Goal: Task Accomplishment & Management: Manage account settings

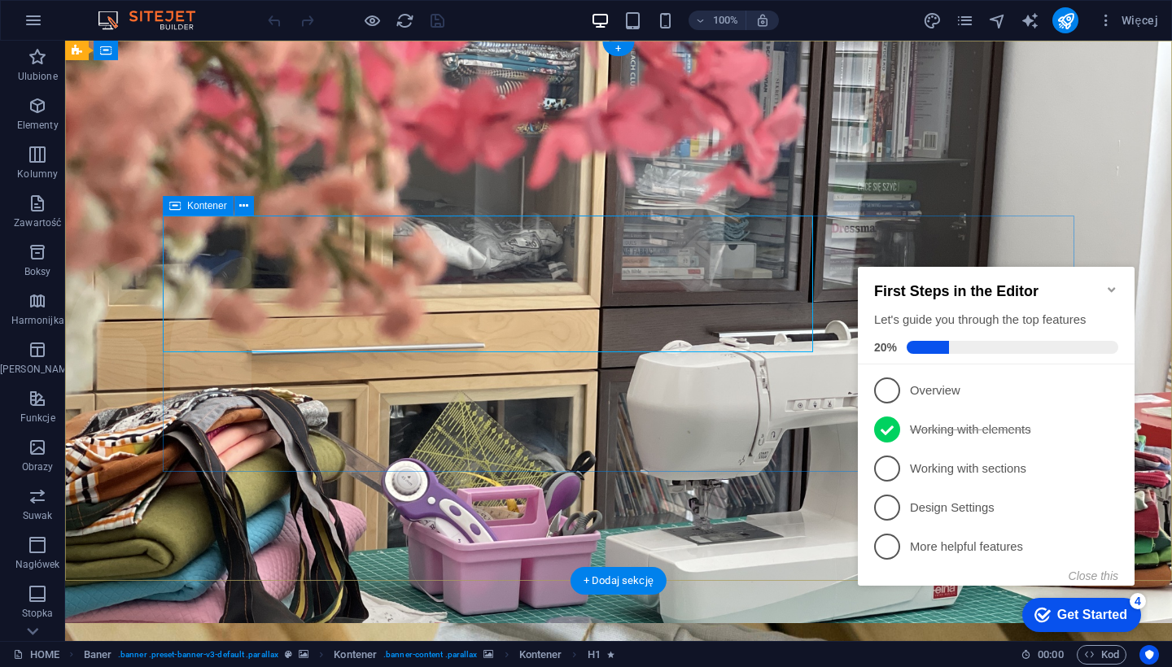
click at [975, 283] on icon "Minimize checklist" at bounding box center [1111, 289] width 13 height 13
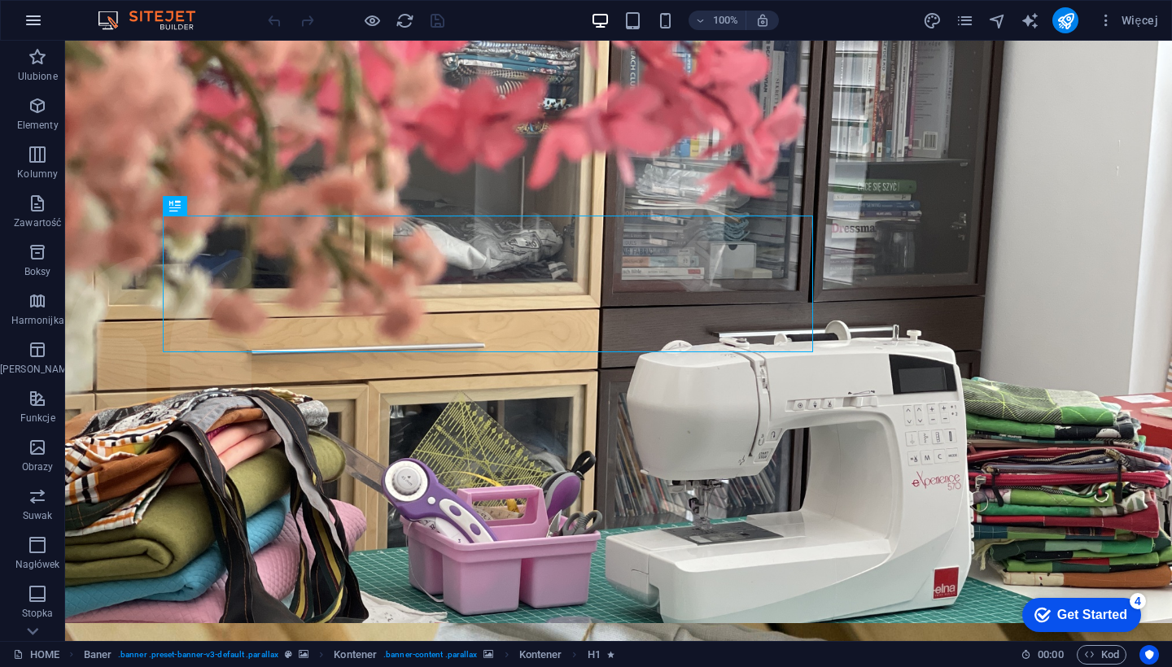
click at [31, 22] on icon "button" at bounding box center [34, 21] width 20 height 20
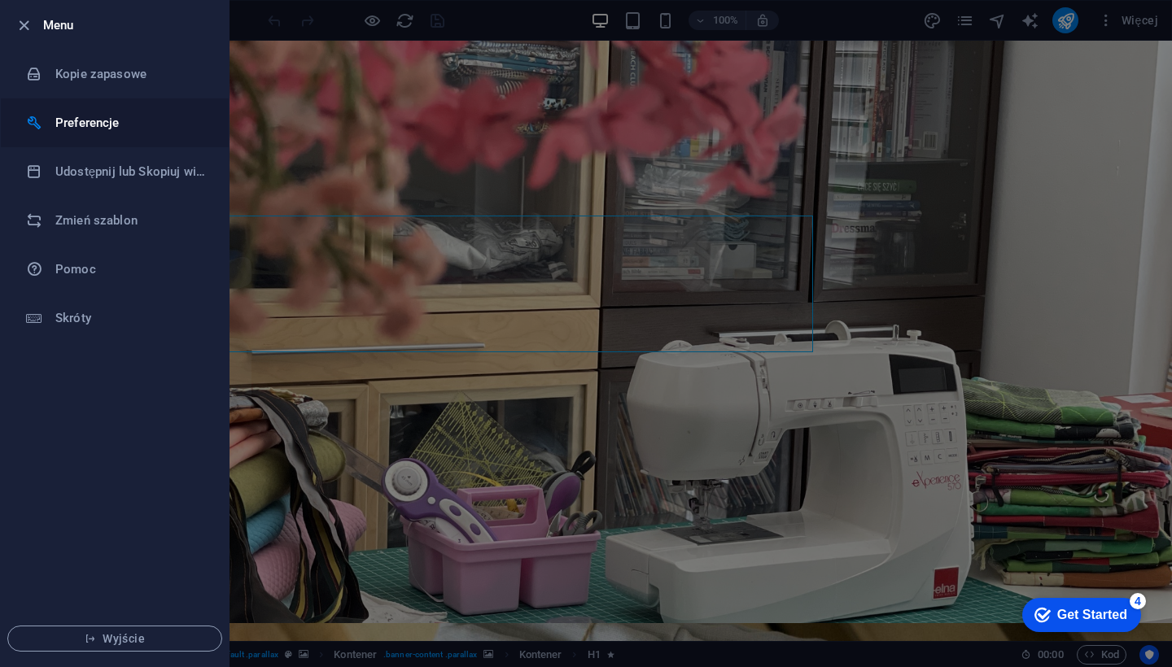
click at [90, 120] on h6 "Preferencje" at bounding box center [130, 123] width 151 height 20
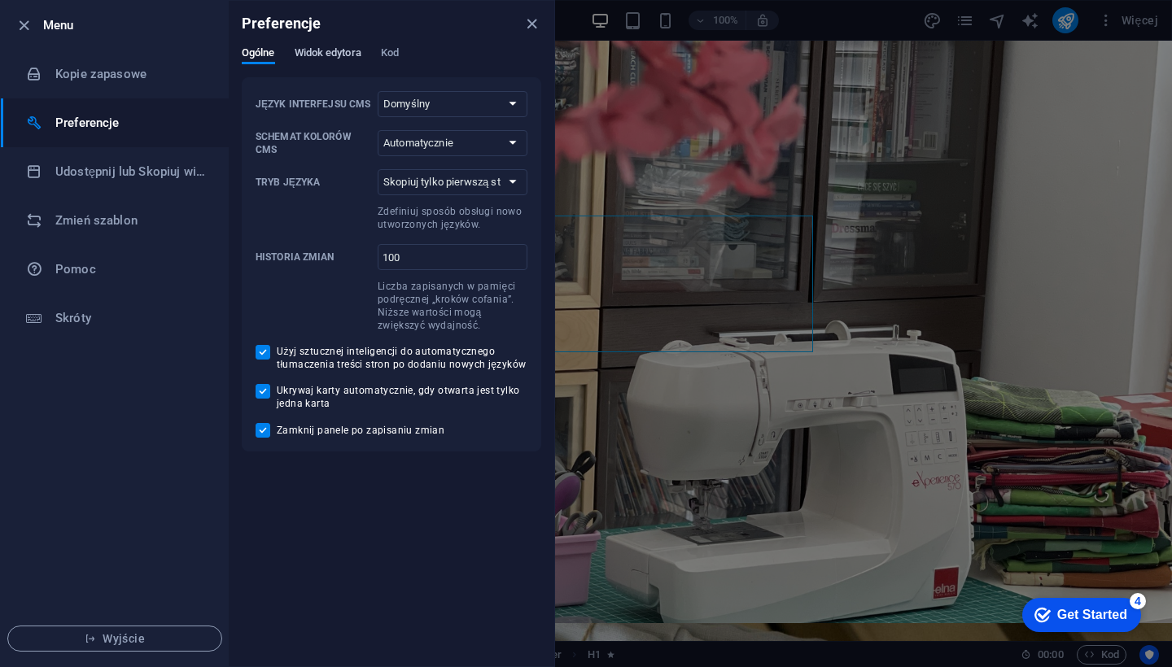
click at [331, 51] on span "Widok edytora" at bounding box center [328, 54] width 67 height 23
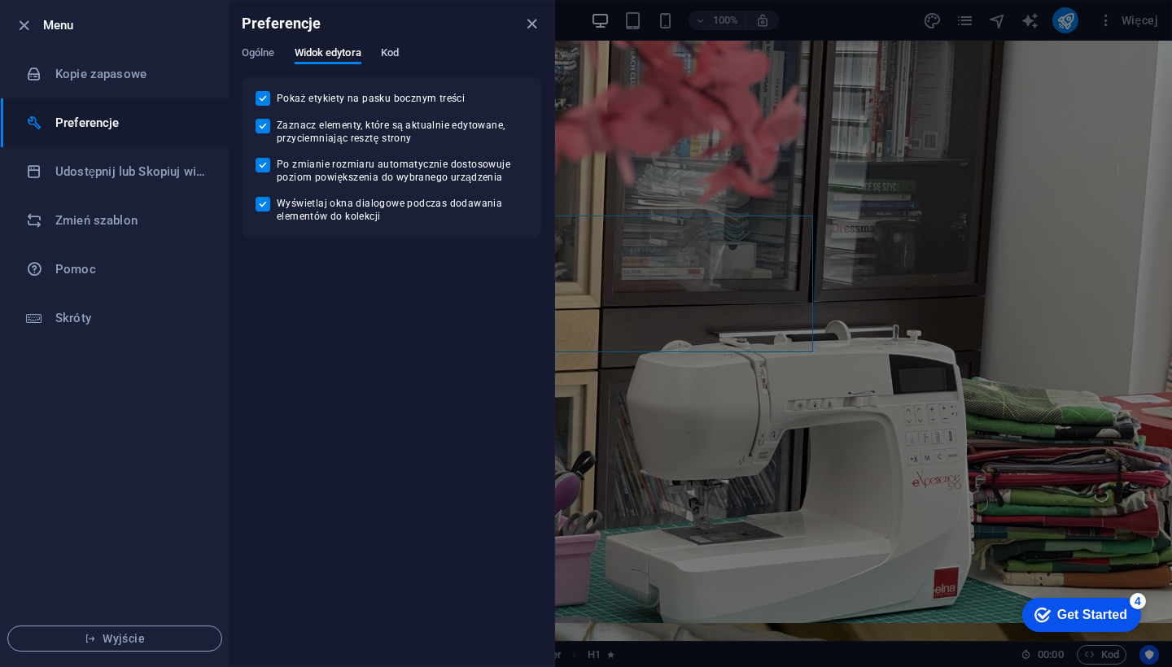
click at [394, 51] on span "Kod" at bounding box center [390, 54] width 18 height 23
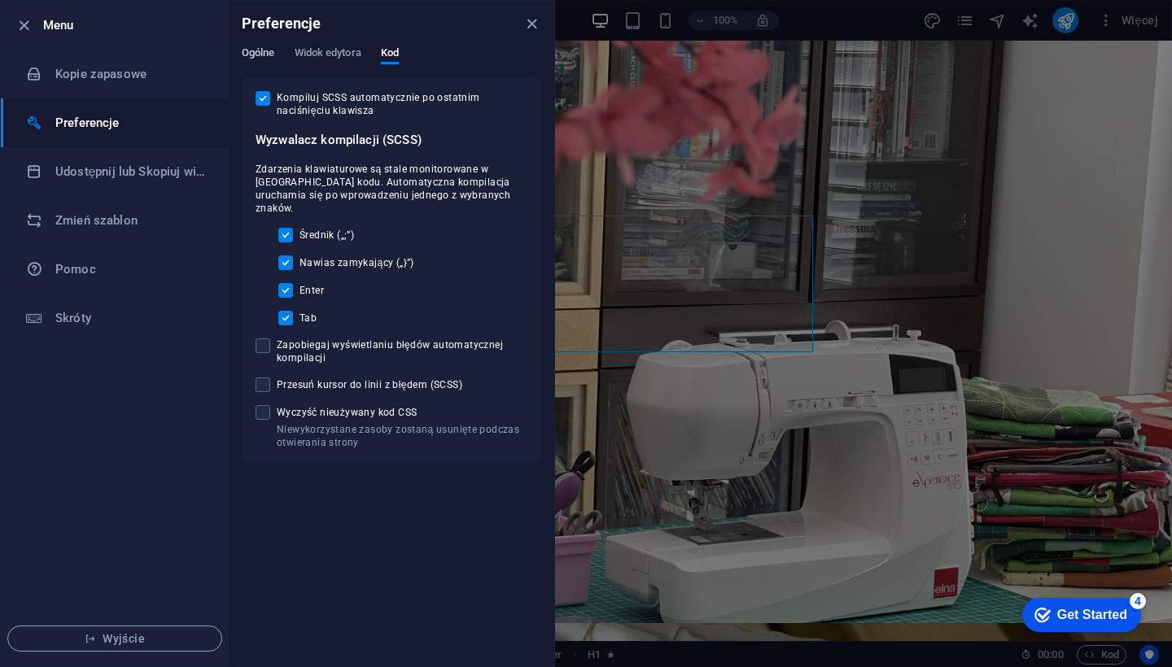
click at [260, 54] on span "Ogólne" at bounding box center [258, 54] width 33 height 23
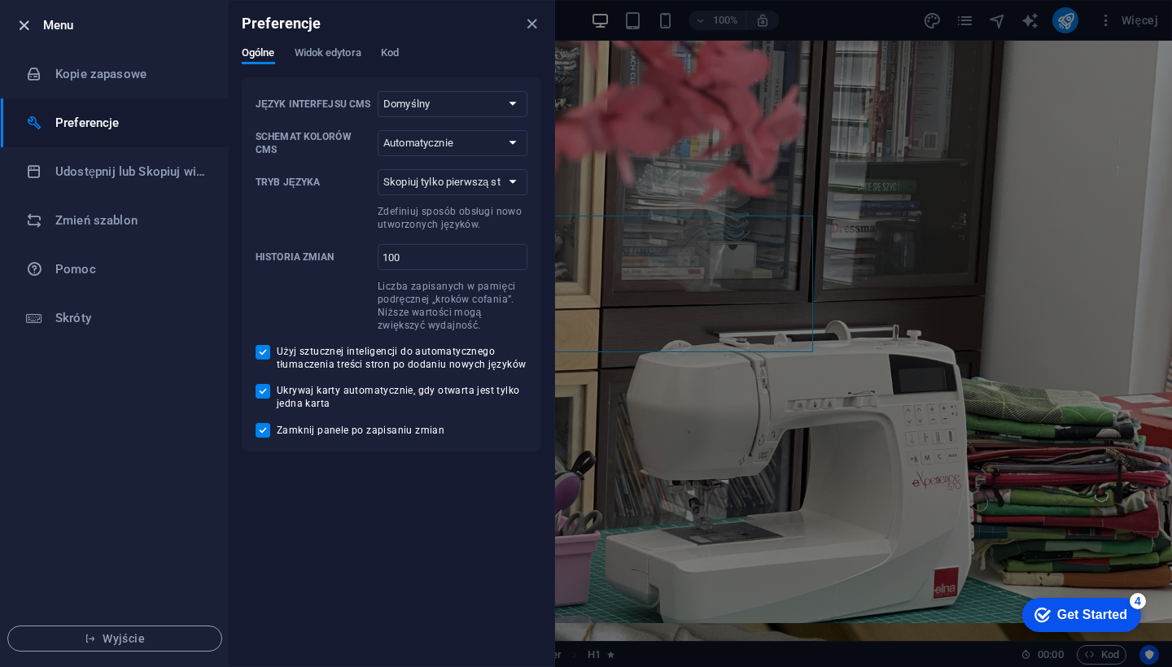
click at [24, 25] on icon "button" at bounding box center [24, 25] width 19 height 19
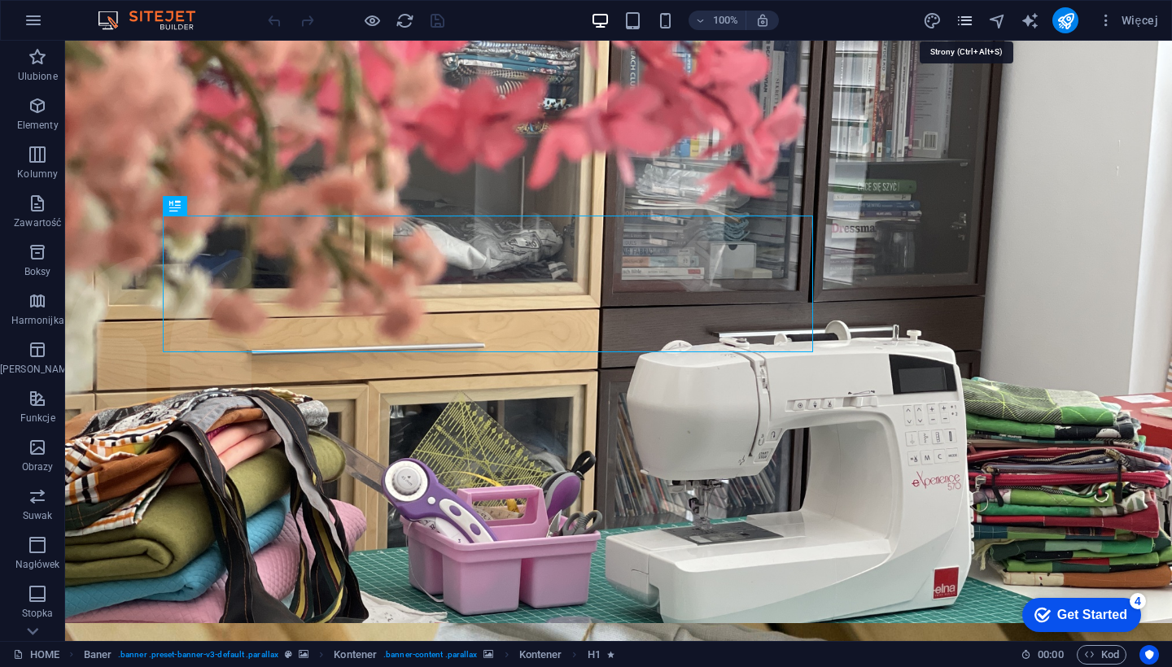
click at [965, 23] on icon "pages" at bounding box center [964, 20] width 19 height 19
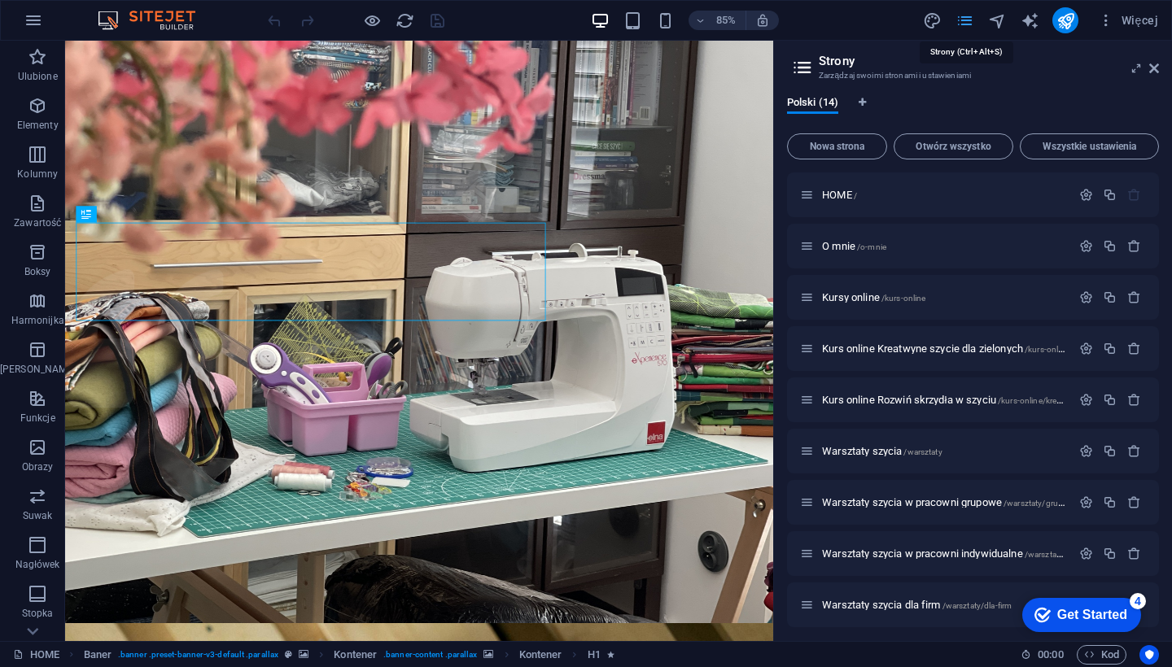
click at [967, 20] on icon "pages" at bounding box center [964, 20] width 19 height 19
click at [975, 193] on p "HOME /" at bounding box center [944, 195] width 244 height 11
click at [836, 199] on span "HOME /" at bounding box center [839, 195] width 35 height 12
click at [975, 198] on icon "button" at bounding box center [1086, 195] width 14 height 14
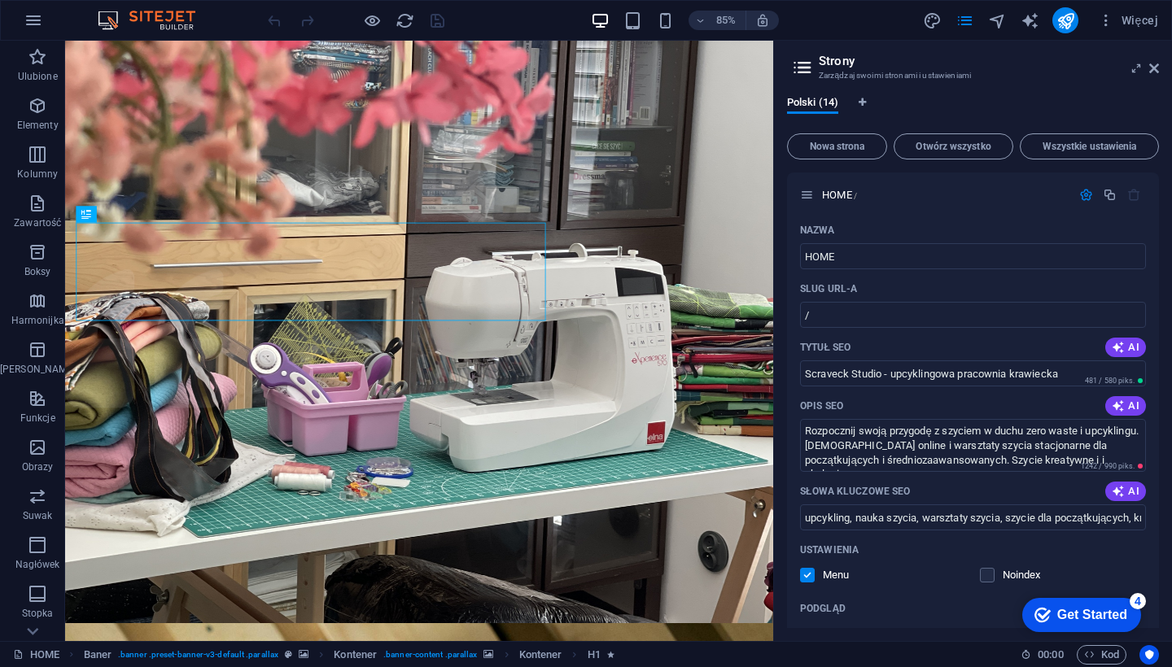
click at [798, 68] on icon at bounding box center [802, 67] width 24 height 23
click at [975, 19] on icon "navigator" at bounding box center [997, 20] width 19 height 19
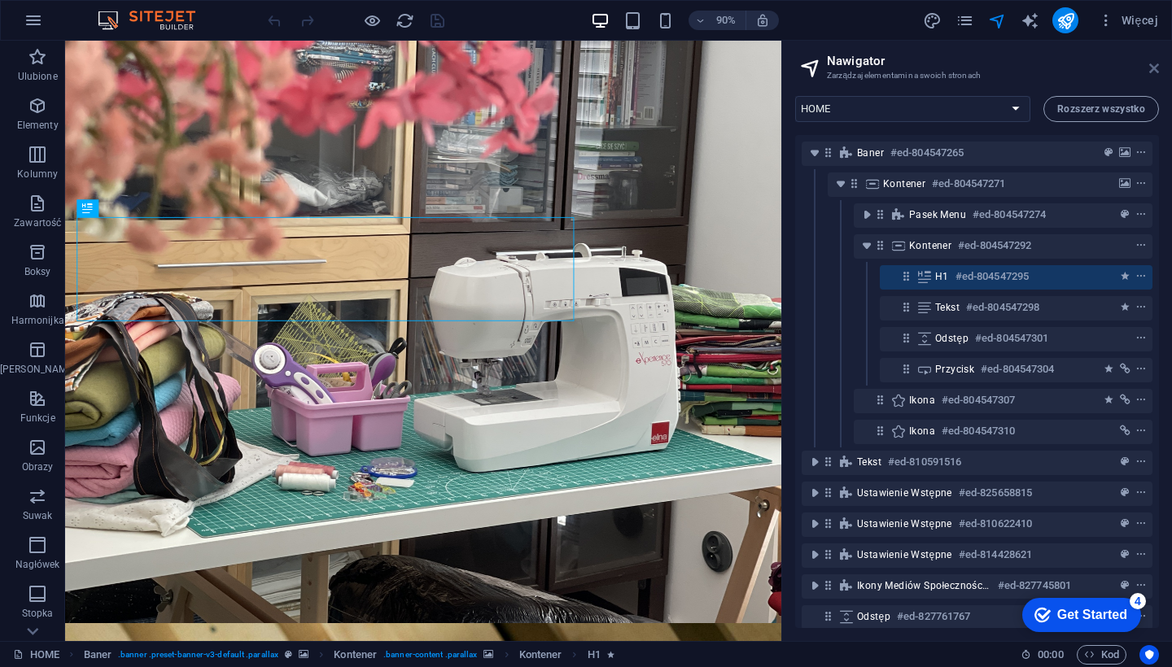
click at [975, 68] on icon at bounding box center [1154, 68] width 10 height 13
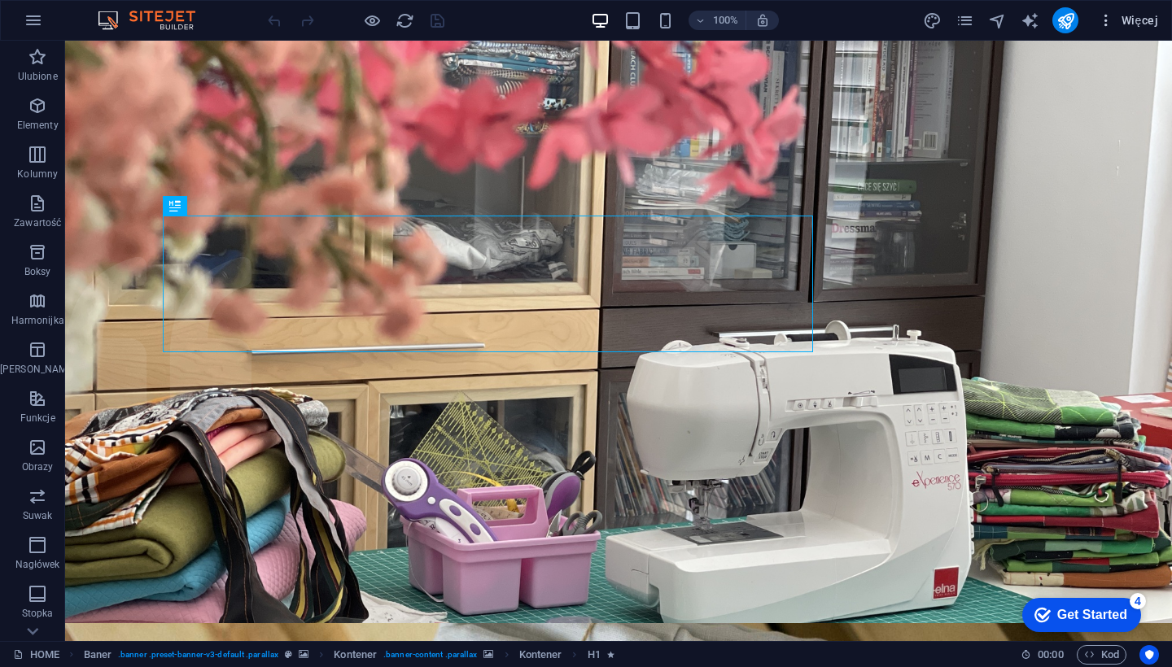
click at [975, 22] on span "Więcej" at bounding box center [1128, 20] width 60 height 16
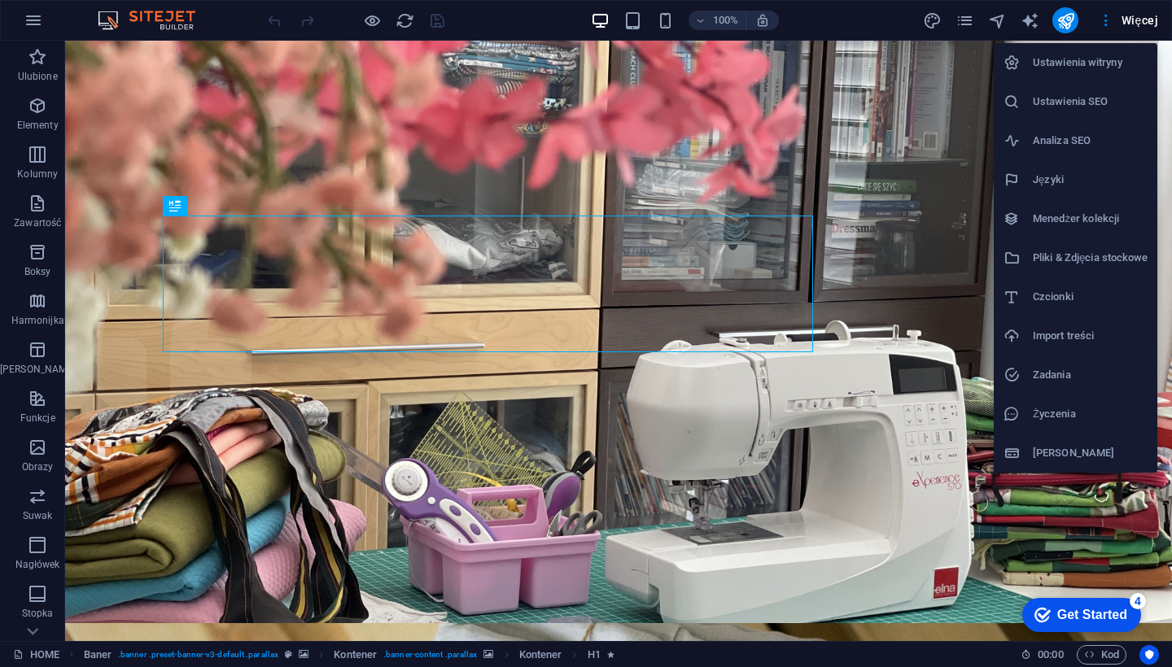
click at [975, 68] on h6 "Ustawienia witryny" at bounding box center [1090, 63] width 115 height 20
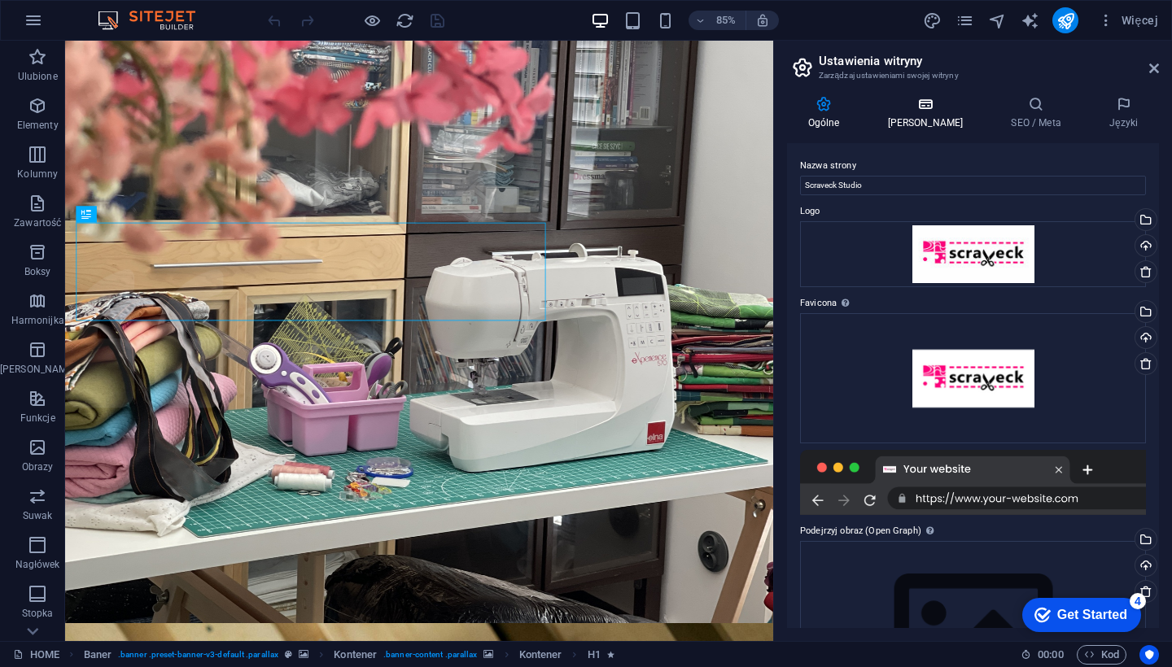
click at [915, 111] on icon at bounding box center [925, 104] width 117 height 16
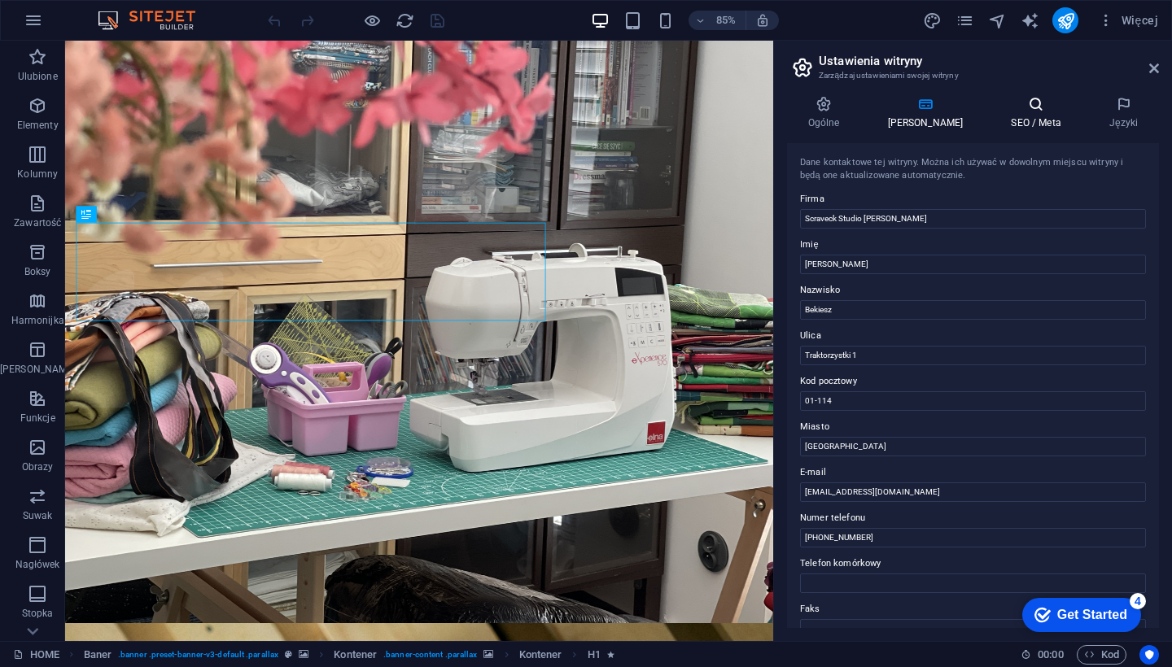
click at [975, 107] on icon at bounding box center [1036, 104] width 92 height 16
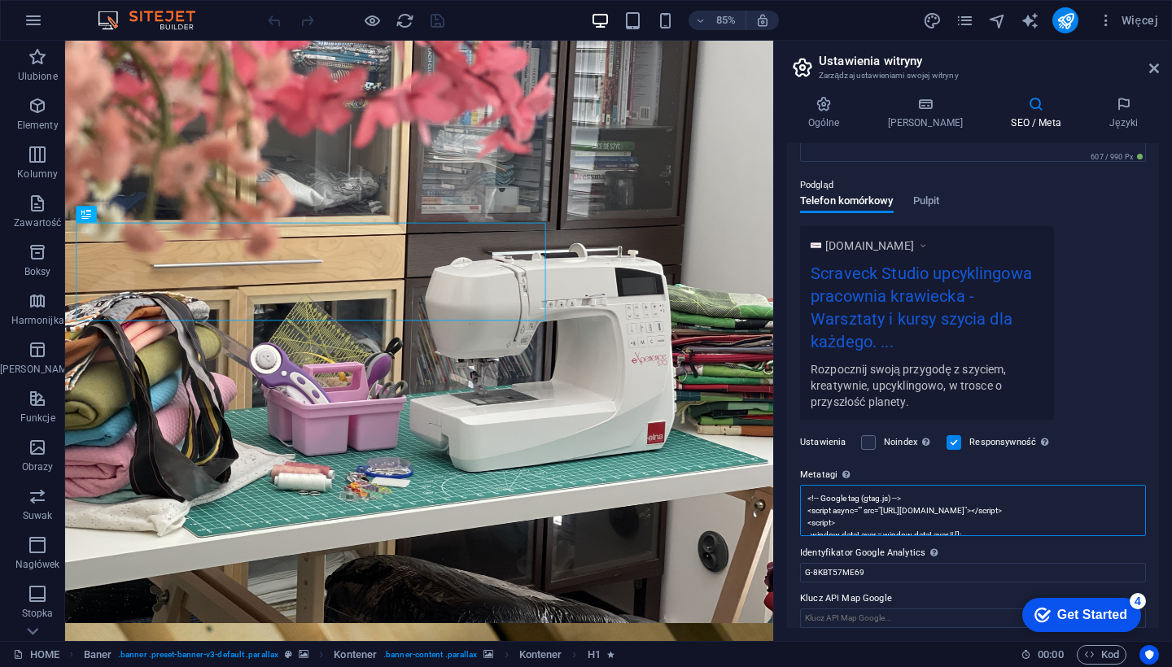
click at [938, 510] on textarea "<!-- Google tag (gtag.js) --> <script async="" src="[URL][DOMAIN_NAME]"></scrip…" at bounding box center [973, 510] width 346 height 51
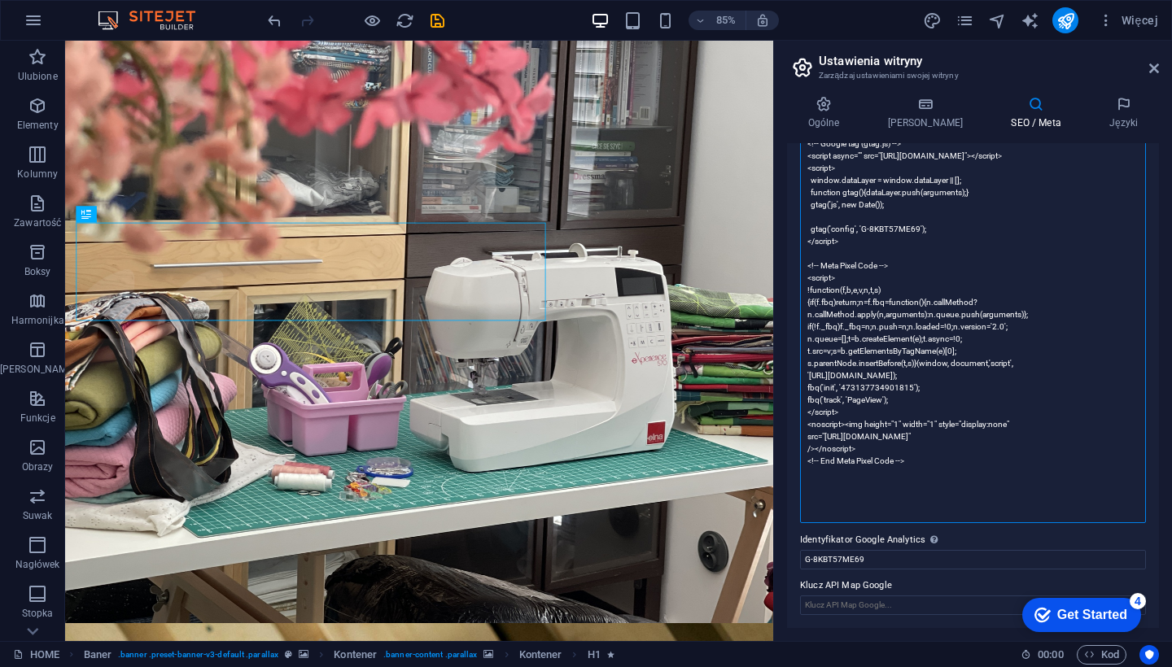
scroll to position [556, 0]
paste textarea "<!-- MailerLite Universal --> <script> (function(w,d,e,u,f,l,n){w[f]=w[f]||func…"
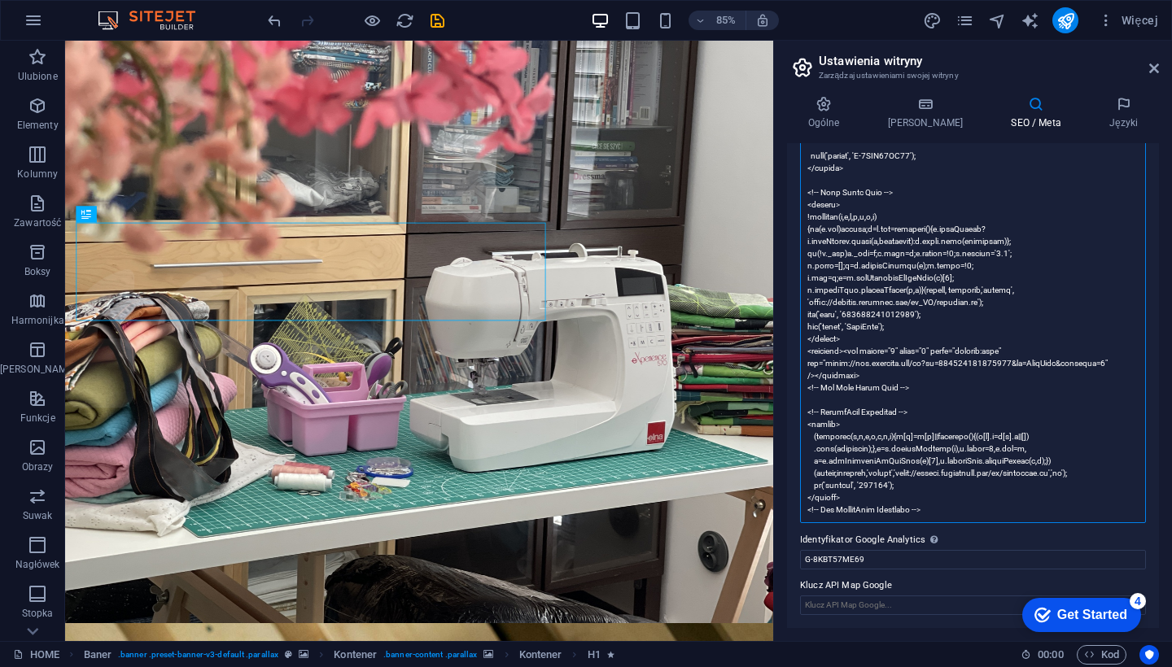
scroll to position [641, 0]
type textarea "<!-- Google tag (gtag.js) --> <script async="" src="[URL][DOMAIN_NAME]"></scrip…"
click at [431, 11] on icon "save" at bounding box center [437, 20] width 19 height 19
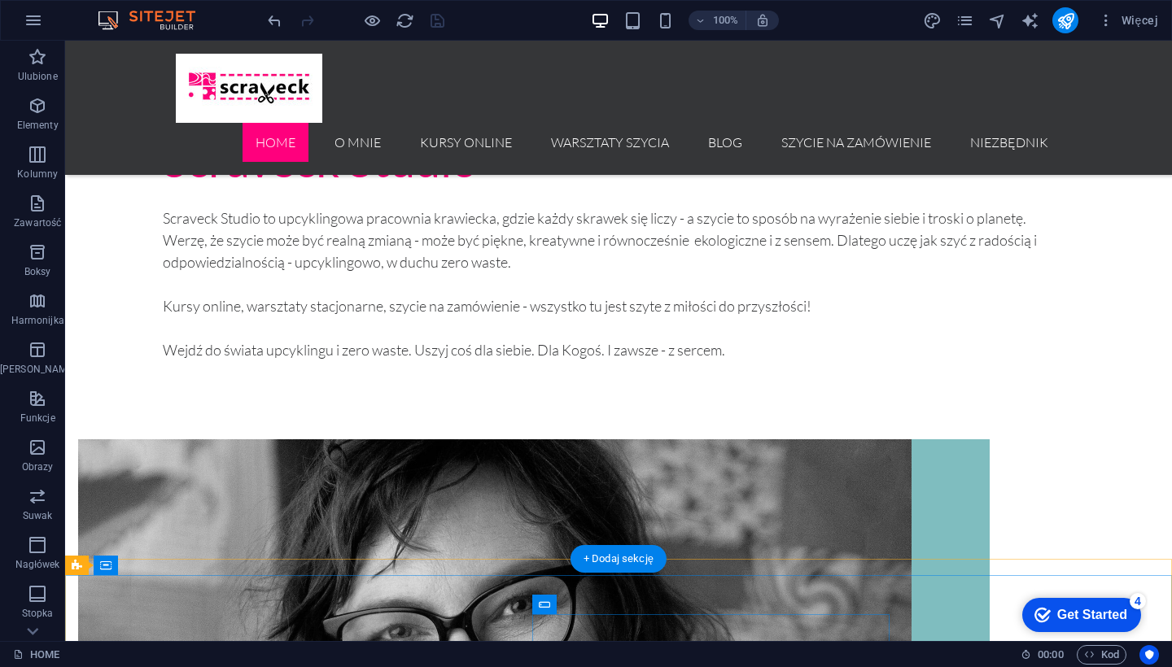
scroll to position [1562, 0]
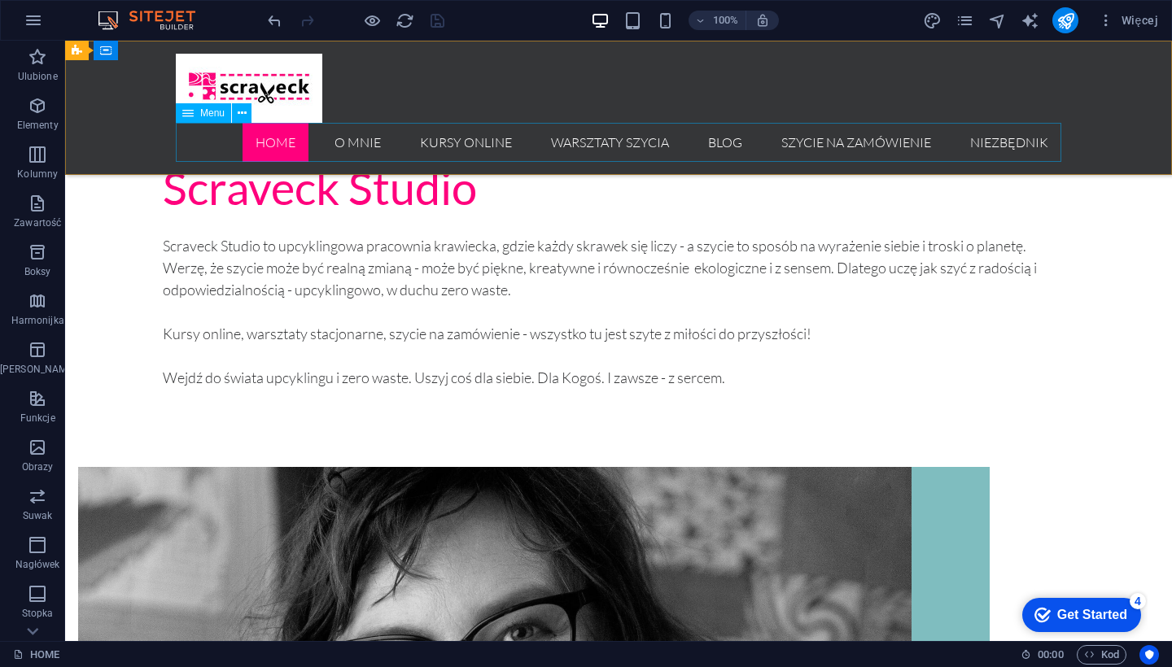
click at [975, 143] on nav "HOME O mnie Kursy online Warsztaty szycia Blog Szycie na zamówienie Niezbędnik" at bounding box center [618, 142] width 885 height 39
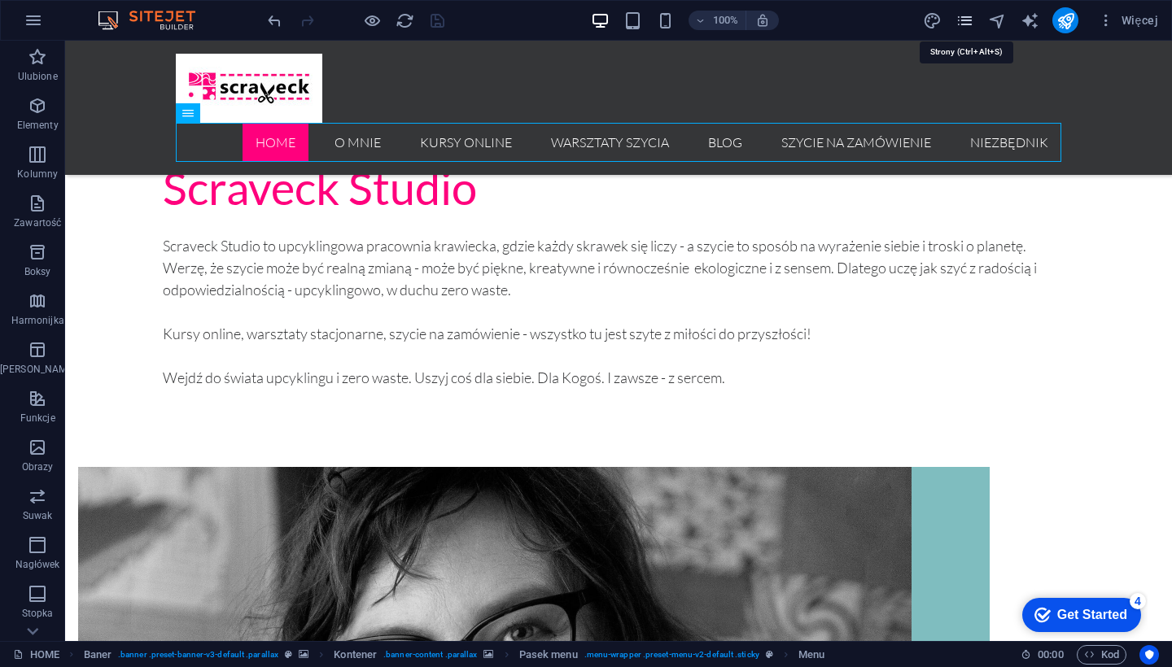
click at [967, 23] on icon "pages" at bounding box center [964, 20] width 19 height 19
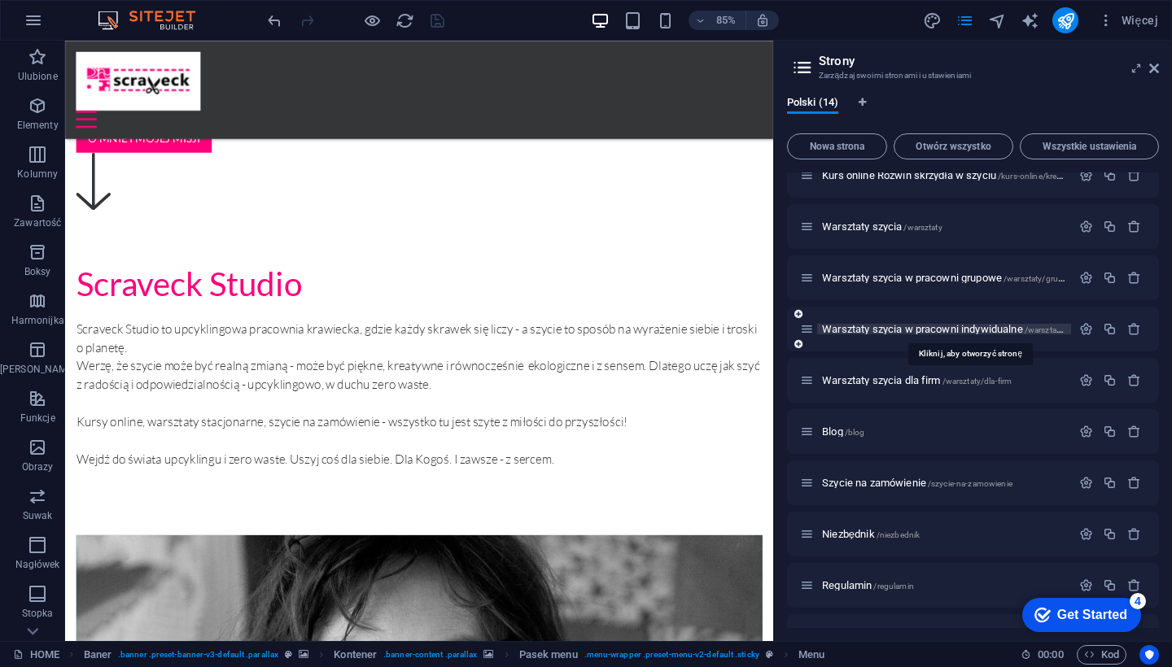
scroll to position [228, 0]
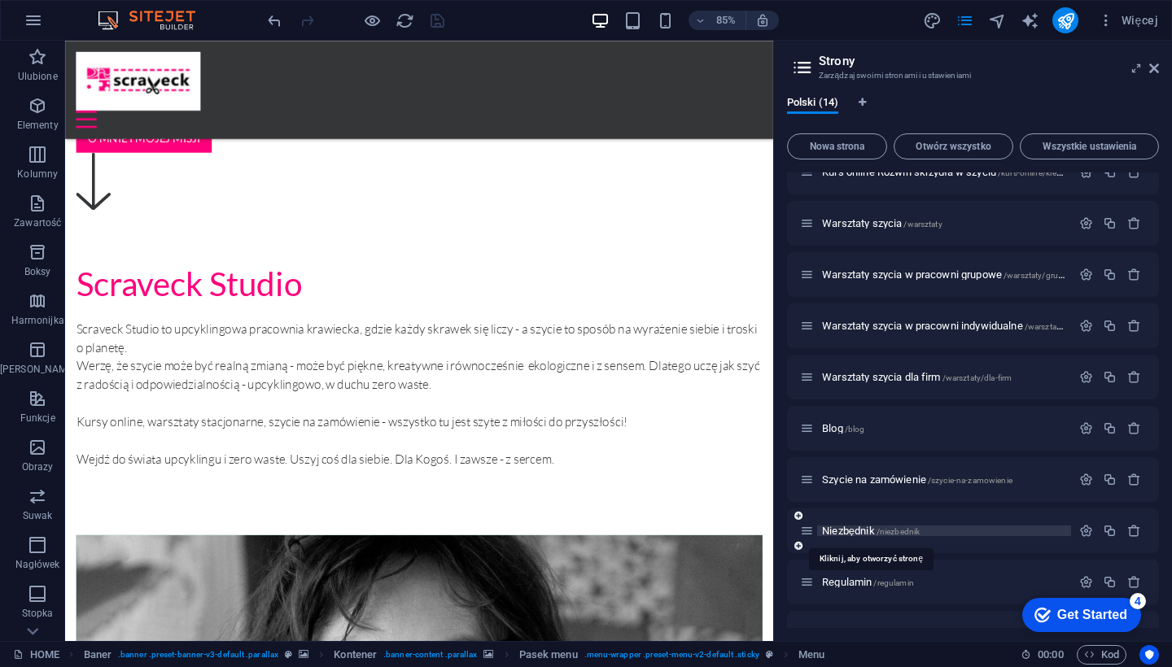
click at [840, 532] on span "Niezbędnik /niezbednik" at bounding box center [871, 531] width 98 height 12
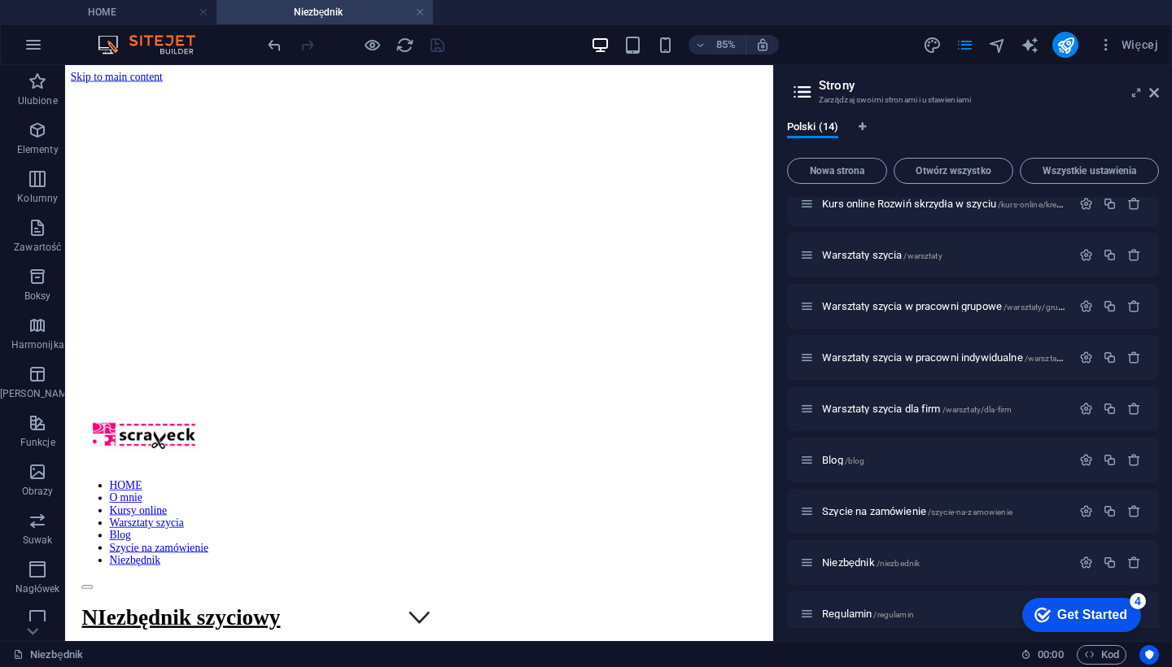
scroll to position [0, 0]
click at [975, 48] on icon "publish" at bounding box center [1065, 45] width 19 height 19
